Goal: Communication & Community: Answer question/provide support

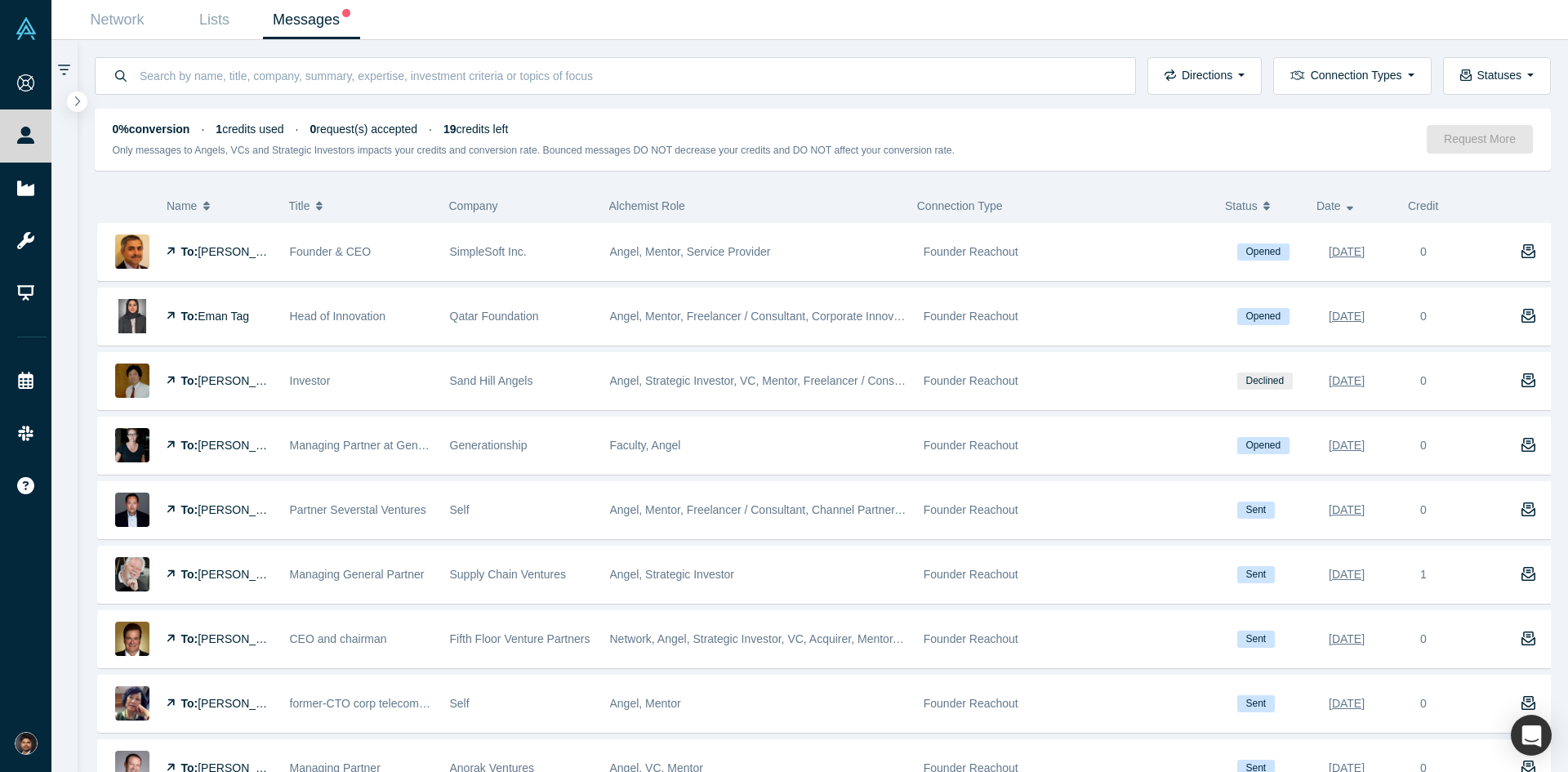
click at [309, 16] on link "Messages" at bounding box center [312, 20] width 97 height 39
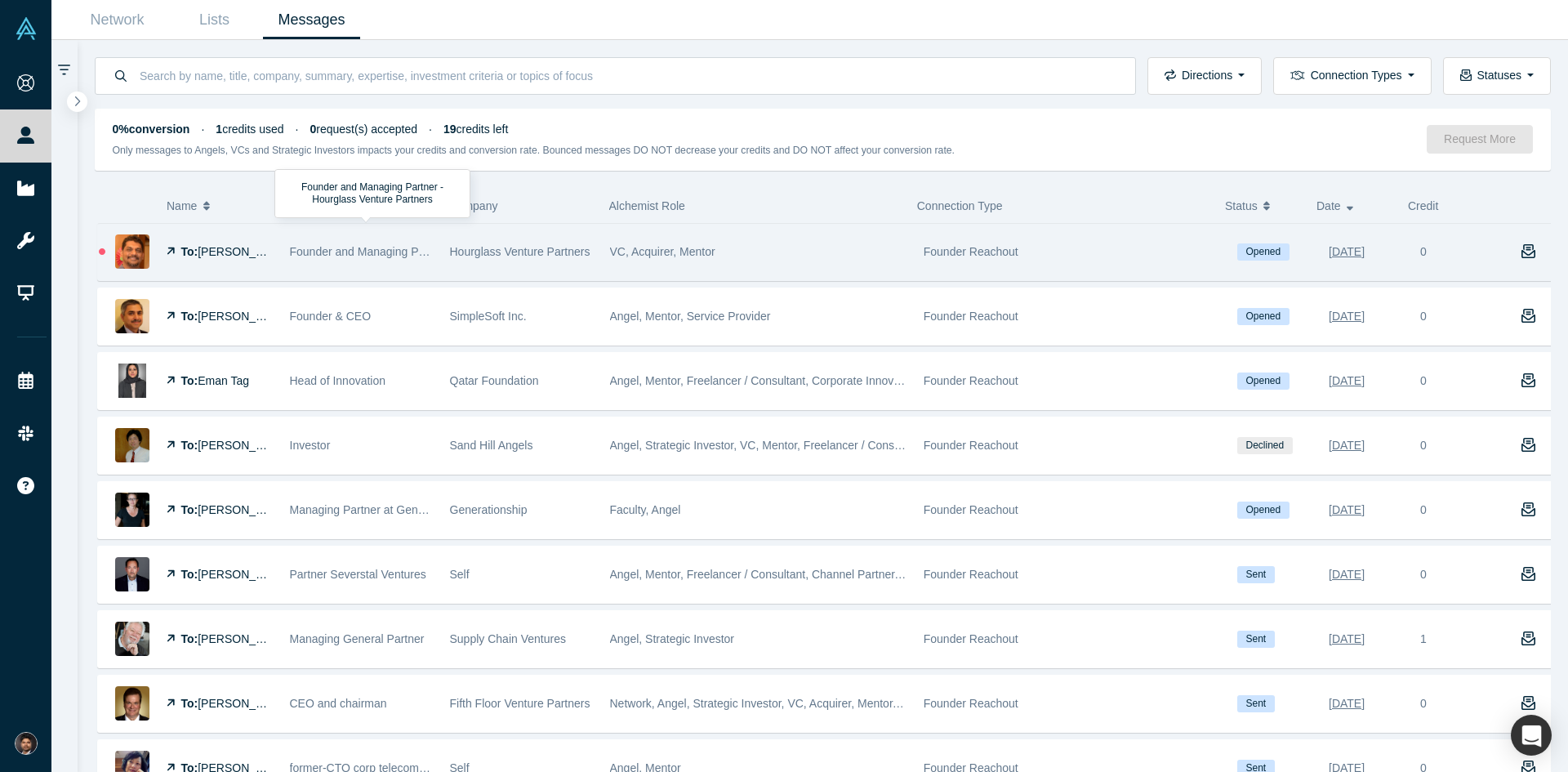
click at [374, 251] on span "Founder and Managing Partner - Hourglass Venture Partners" at bounding box center [444, 252] width 310 height 14
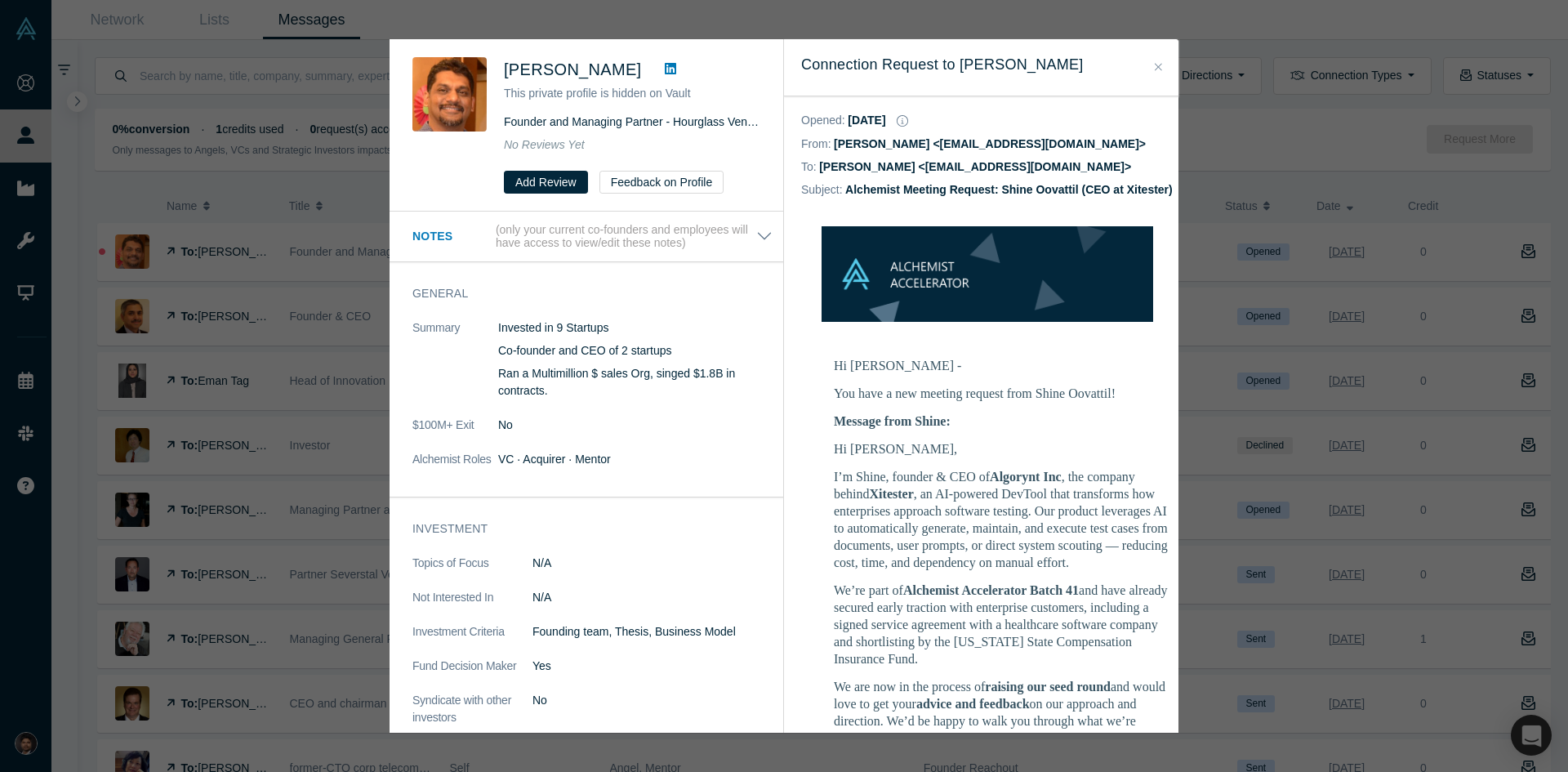
click at [1155, 64] on icon "Close" at bounding box center [1159, 67] width 8 height 12
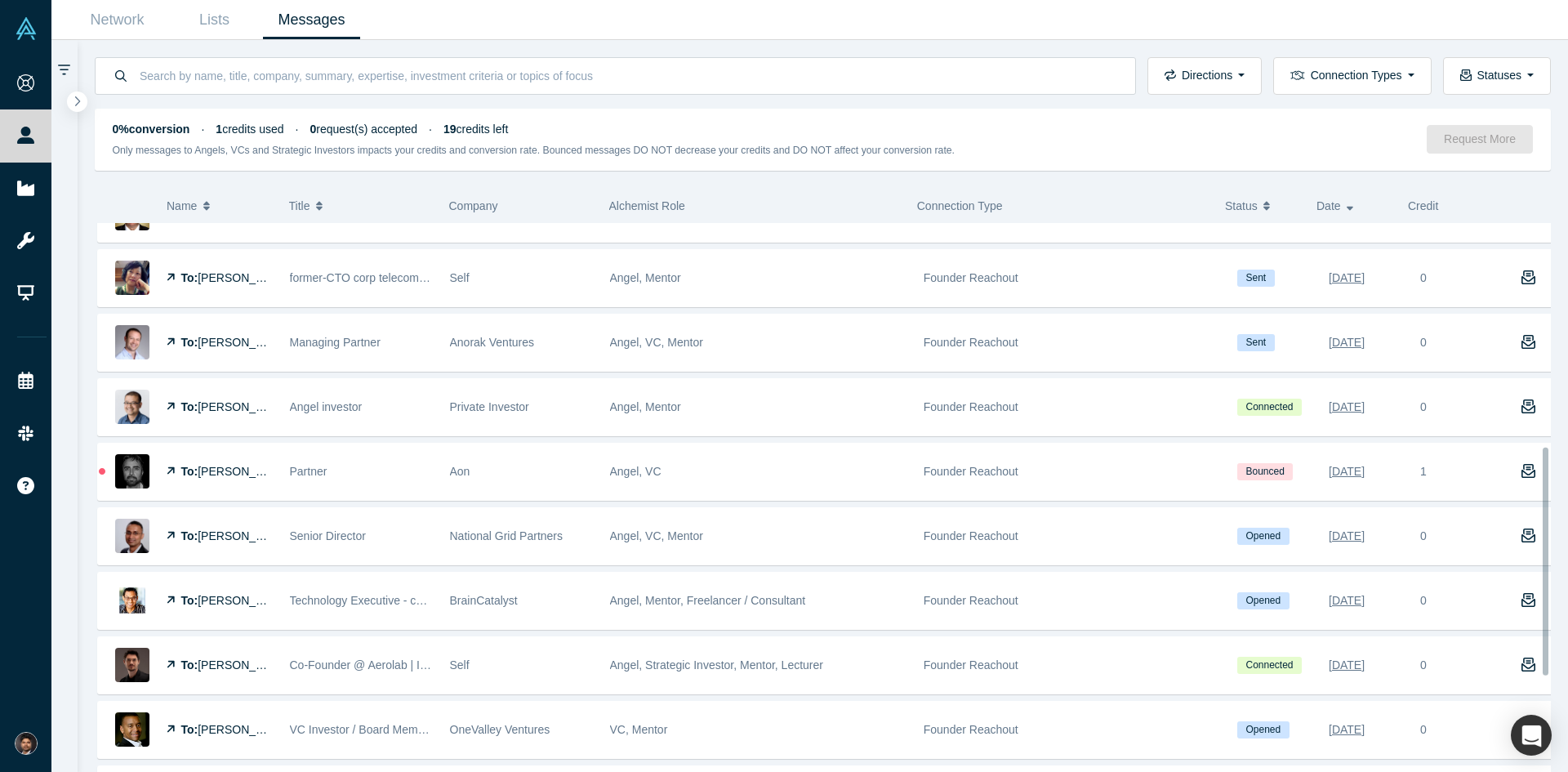
scroll to position [571, 0]
